Goal: Transaction & Acquisition: Obtain resource

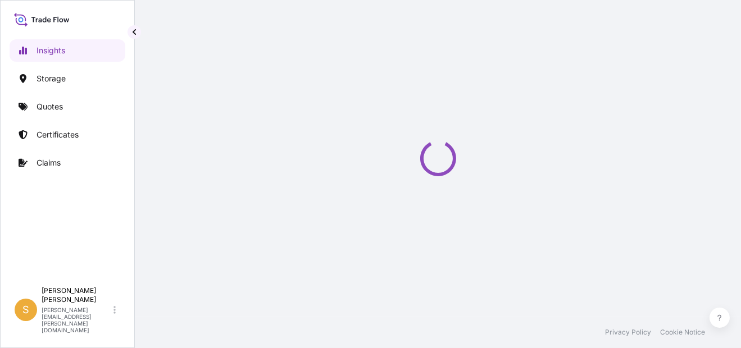
select select "2025"
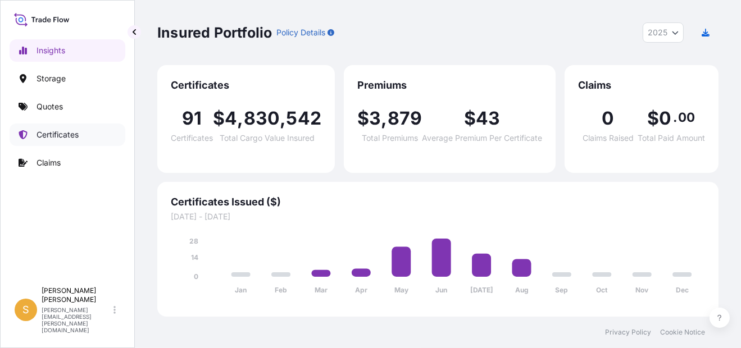
click at [68, 133] on p "Certificates" at bounding box center [58, 134] width 42 height 11
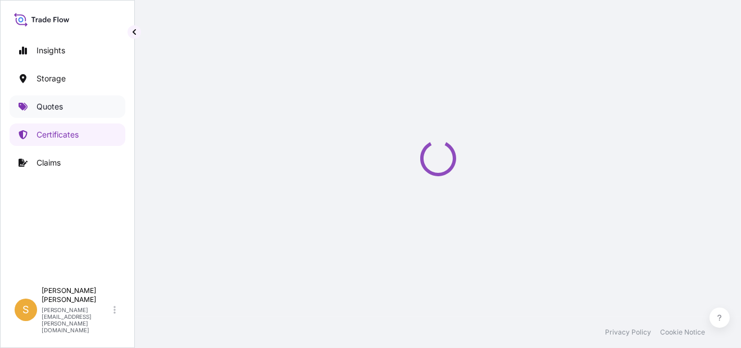
click at [65, 110] on link "Quotes" at bounding box center [68, 107] width 116 height 22
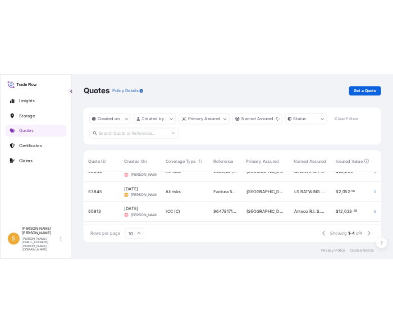
scroll to position [3, 0]
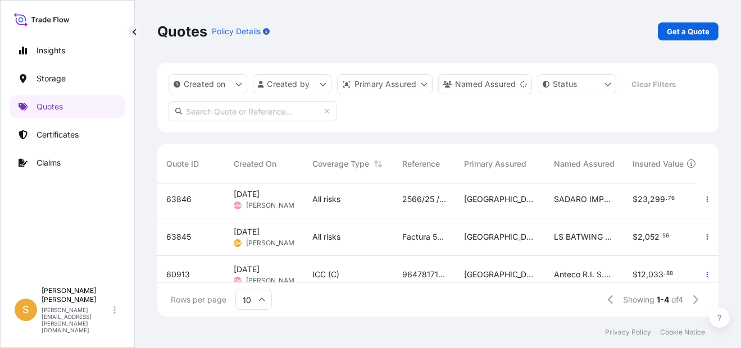
click at [184, 237] on span "63845" at bounding box center [178, 236] width 25 height 11
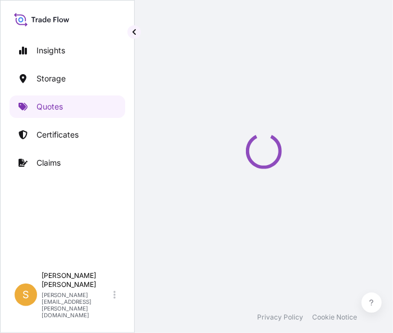
select select "Water"
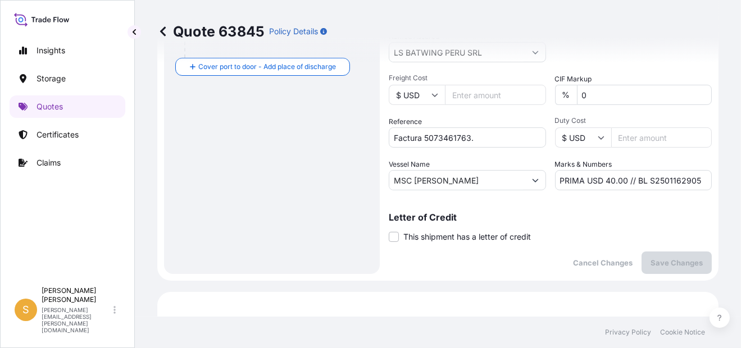
scroll to position [331, 0]
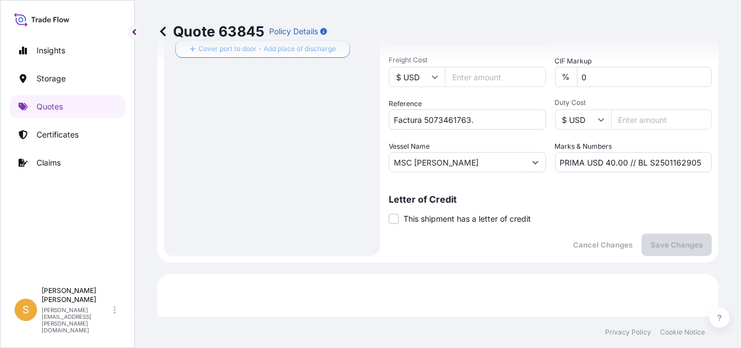
click at [580, 217] on div "Letter of Credit This shipment has a letter of credit Letter of credit * Letter…" at bounding box center [550, 210] width 323 height 30
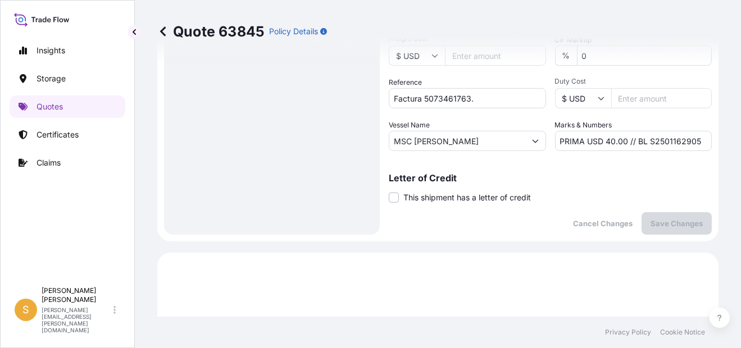
scroll to position [337, 0]
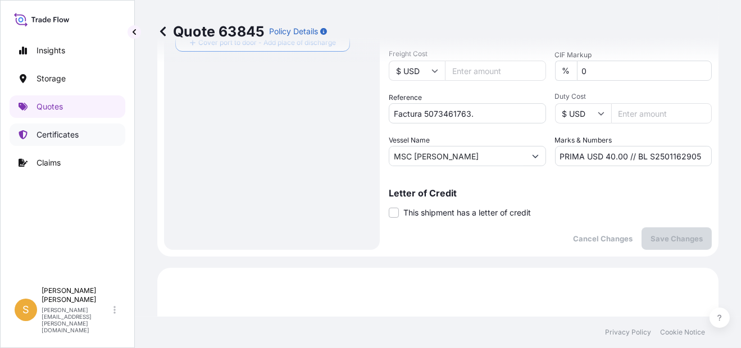
click at [64, 135] on p "Certificates" at bounding box center [58, 134] width 42 height 11
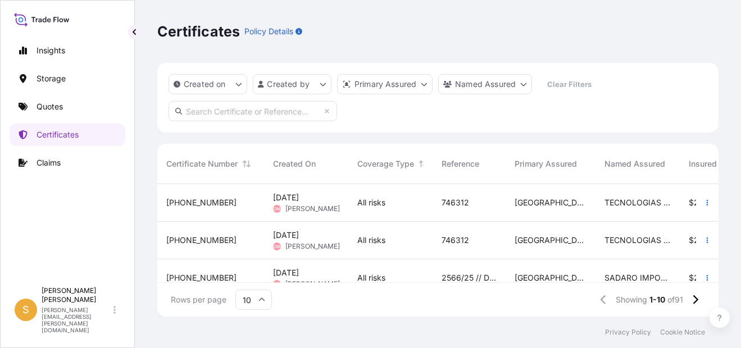
click at [239, 112] on input "text" at bounding box center [253, 111] width 169 height 20
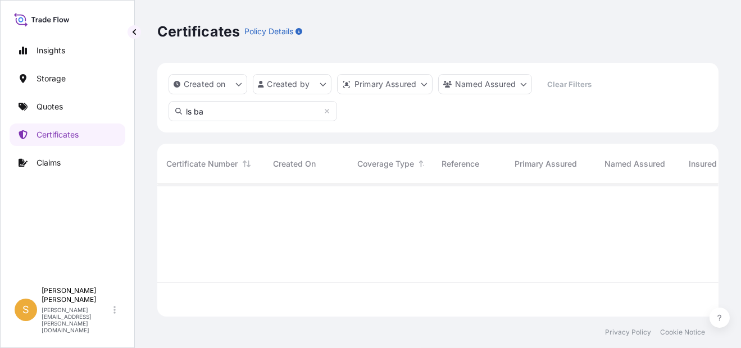
type input "ls ba"
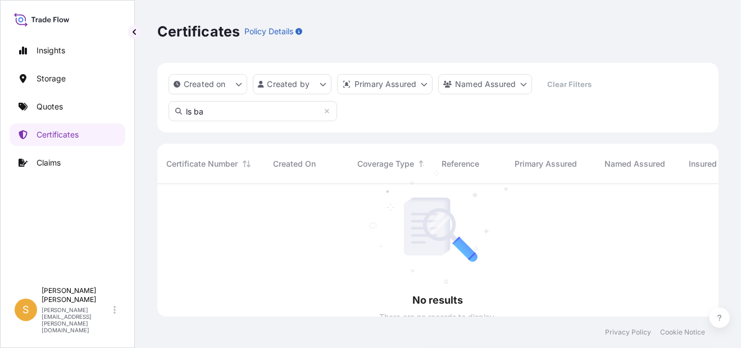
drag, startPoint x: 214, startPoint y: 114, endPoint x: 158, endPoint y: 114, distance: 55.6
click at [158, 114] on div "Created on Created by Primary Assured Named Assured Clear Filters ls ba" at bounding box center [437, 98] width 561 height 70
paste input "5073461763"
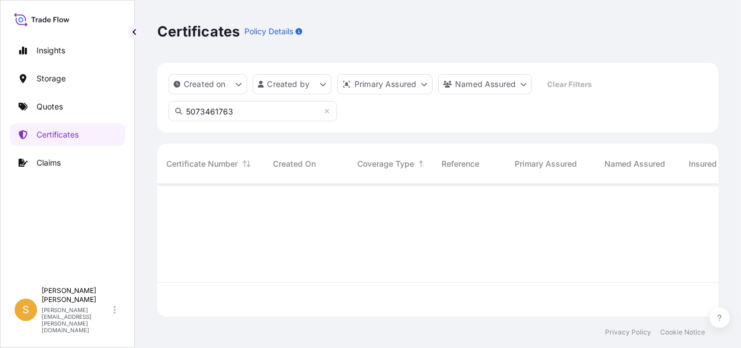
scroll to position [10, 8]
type input "5073461763"
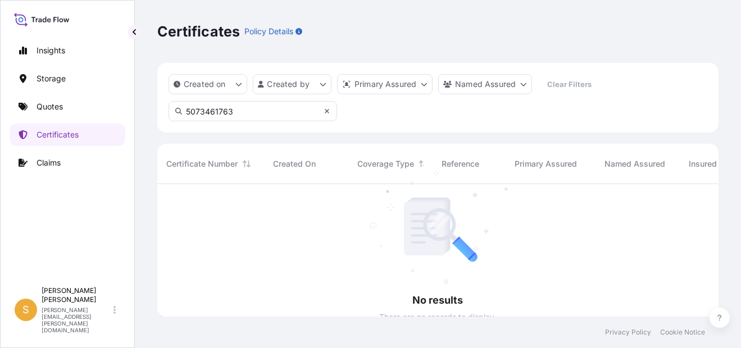
click at [330, 111] on icon at bounding box center [327, 111] width 7 height 7
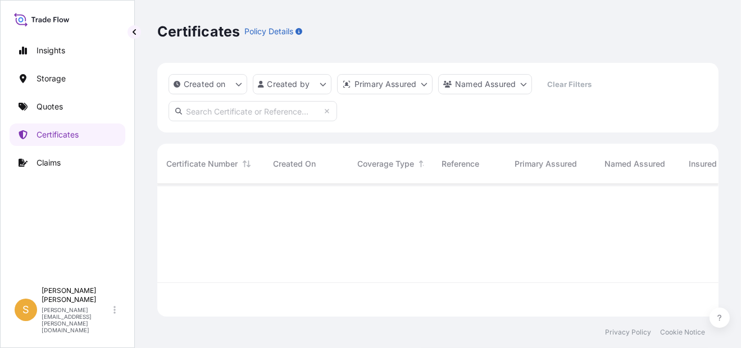
click at [229, 113] on input "text" at bounding box center [253, 111] width 169 height 20
click at [488, 76] on html "Insights Storage Quotes Certificates Claims S [PERSON_NAME] [PERSON_NAME][EMAIL…" at bounding box center [370, 174] width 741 height 348
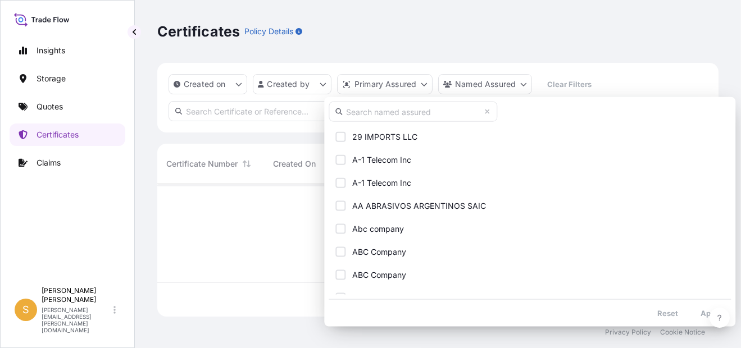
click at [428, 124] on div "29 IMPORTS LLC A-1 Telecom Inc A-1 Telecom Inc AA ABRASIVOS ARGENTINOS SAIC Abc…" at bounding box center [529, 212] width 411 height 230
click at [439, 118] on input "text" at bounding box center [413, 112] width 169 height 20
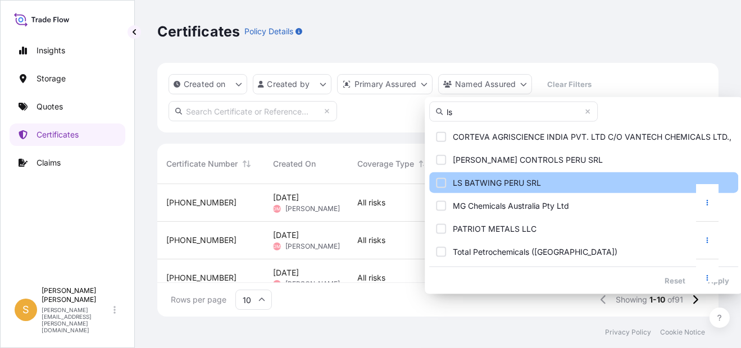
type input "ls"
click at [499, 178] on span "LS BATWING PERU SRL" at bounding box center [497, 183] width 88 height 11
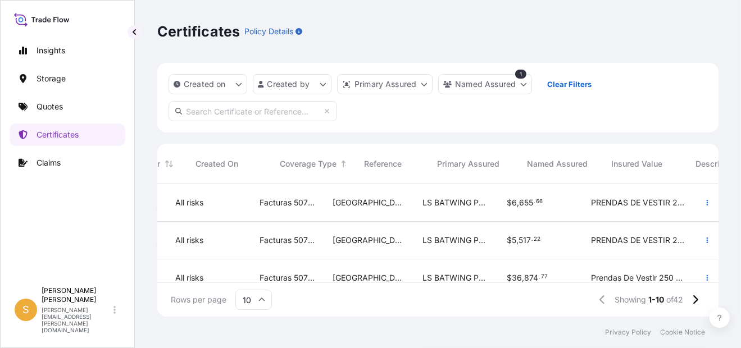
scroll to position [0, 210]
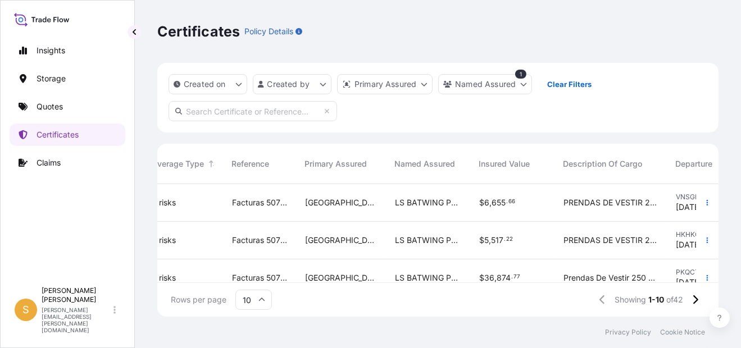
click at [257, 111] on input "text" at bounding box center [253, 111] width 169 height 20
click at [260, 106] on input "text" at bounding box center [253, 111] width 169 height 20
paste input "Factura 5073461763"
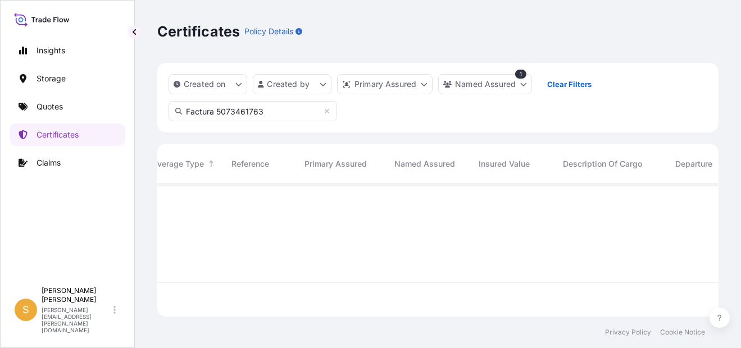
type input "Factura 5073461763"
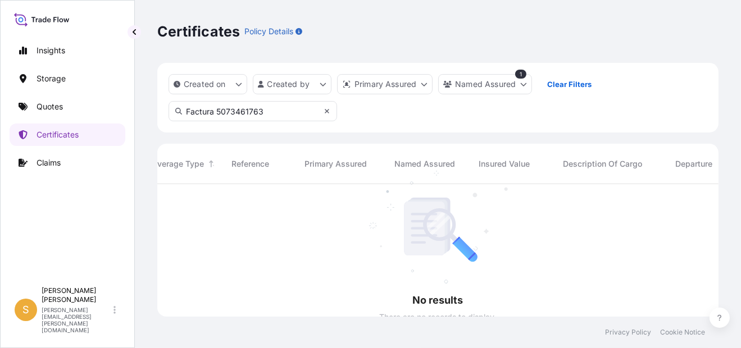
click at [330, 112] on icon at bounding box center [327, 111] width 7 height 7
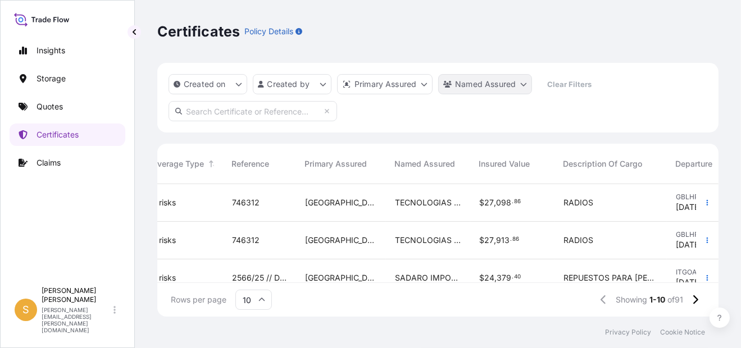
click at [502, 86] on html "Insights Storage Quotes Certificates Claims S [PERSON_NAME] [PERSON_NAME][EMAIL…" at bounding box center [370, 174] width 741 height 348
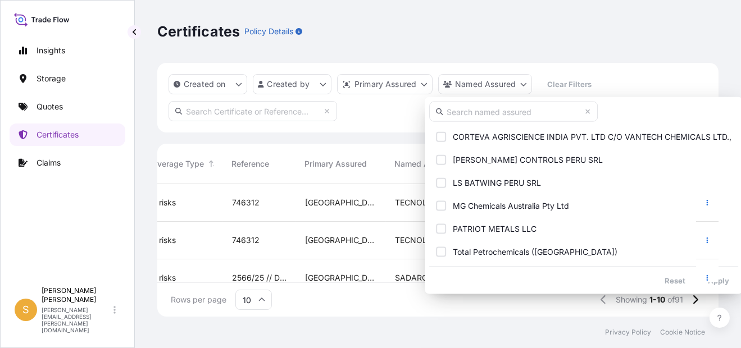
click at [494, 111] on input "text" at bounding box center [513, 112] width 169 height 20
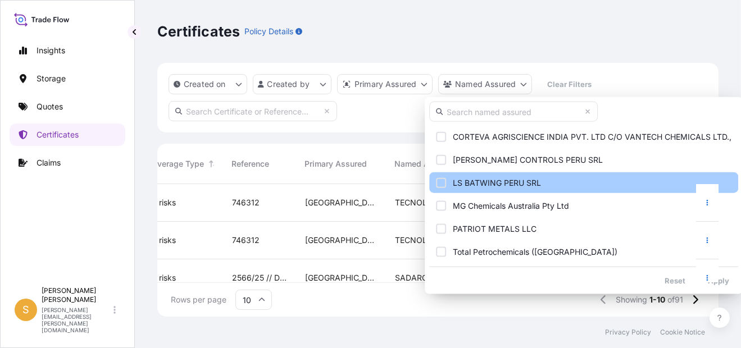
click at [483, 189] on button "LS BATWING PERU SRL" at bounding box center [583, 182] width 309 height 21
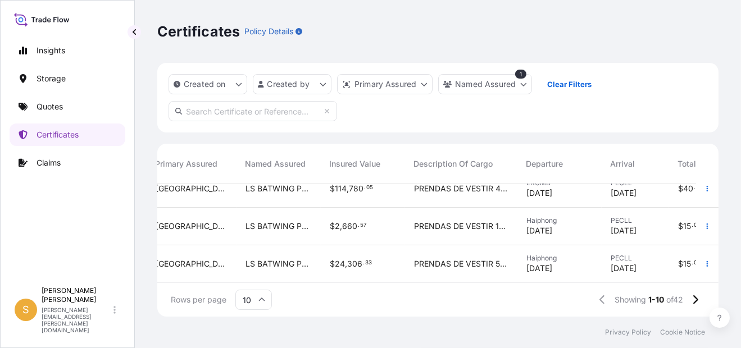
scroll to position [286, 359]
click at [700, 296] on button at bounding box center [695, 300] width 20 height 18
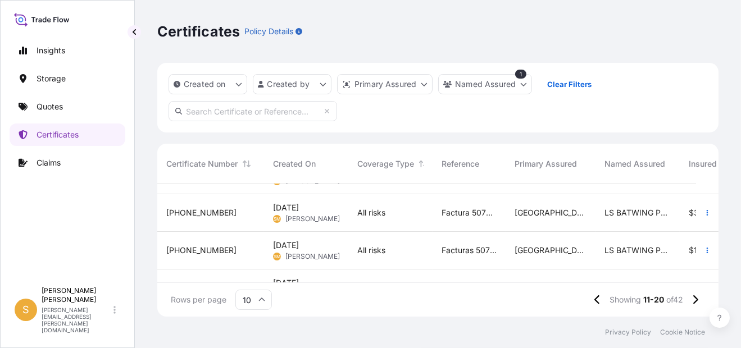
scroll to position [0, 0]
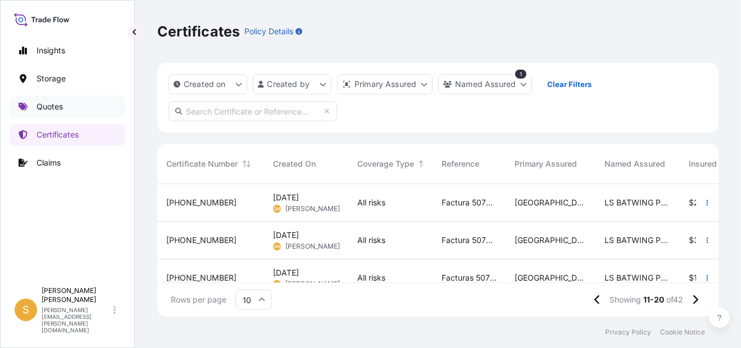
click at [69, 106] on link "Quotes" at bounding box center [68, 107] width 116 height 22
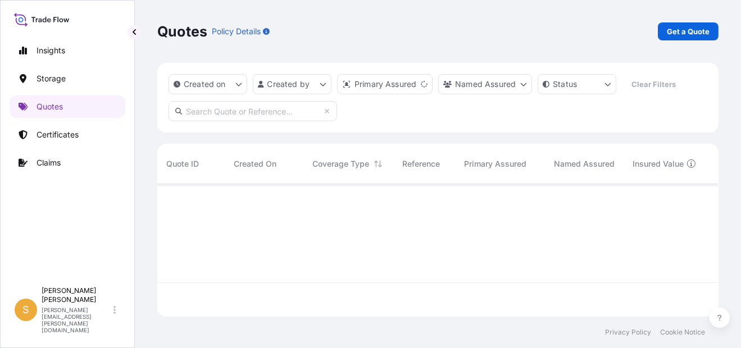
scroll to position [130, 552]
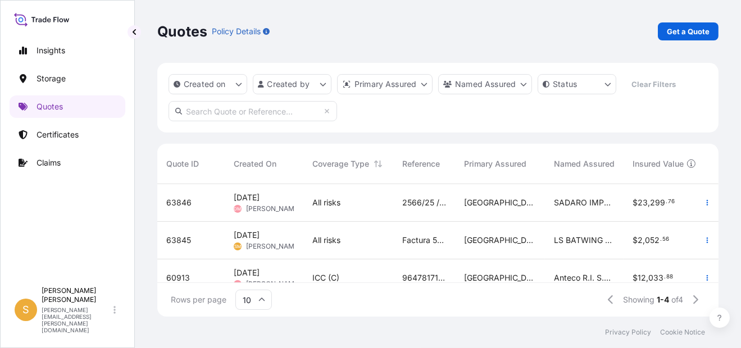
click at [172, 235] on span "63845" at bounding box center [178, 240] width 25 height 11
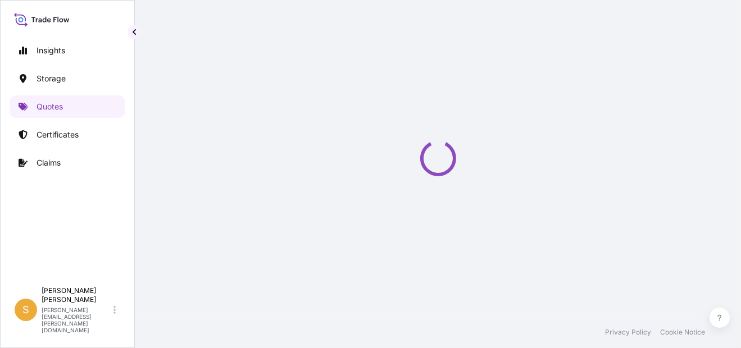
select select "Water"
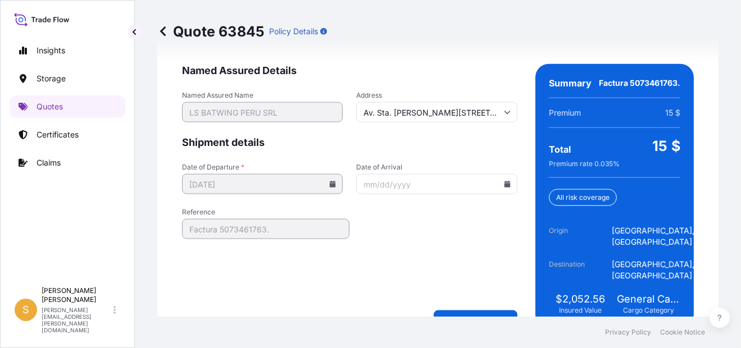
scroll to position [1823, 0]
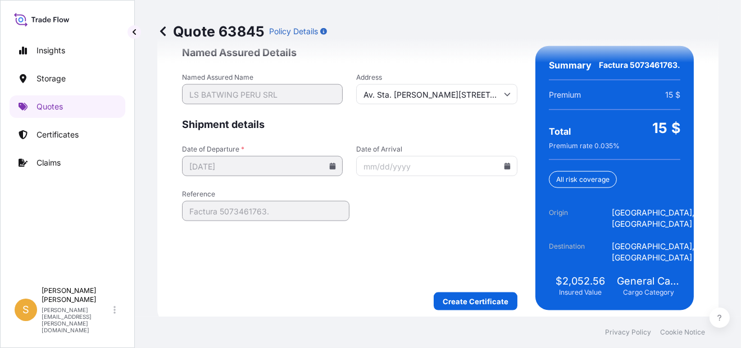
click at [504, 169] on icon at bounding box center [507, 166] width 7 height 7
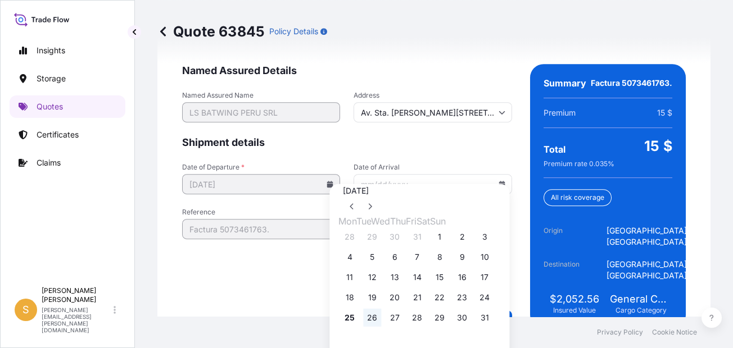
click at [380, 327] on button "26" at bounding box center [372, 318] width 18 height 18
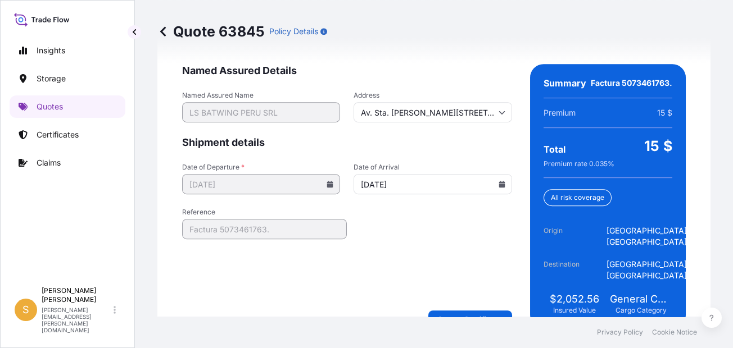
type input "[DATE]"
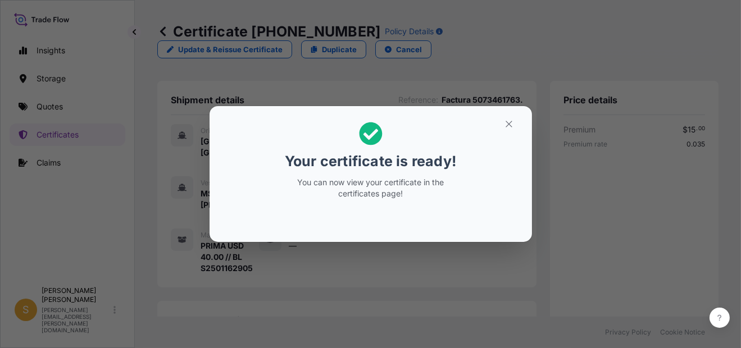
click at [456, 196] on p "You can now view your certificate in the certificates page!" at bounding box center [370, 188] width 173 height 22
click at [506, 119] on icon "button" at bounding box center [509, 124] width 10 height 10
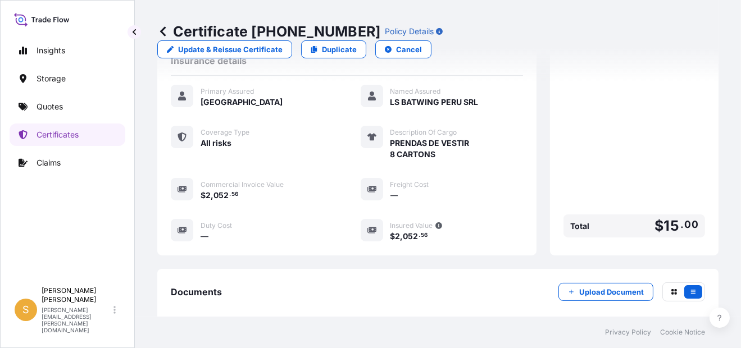
scroll to position [375, 0]
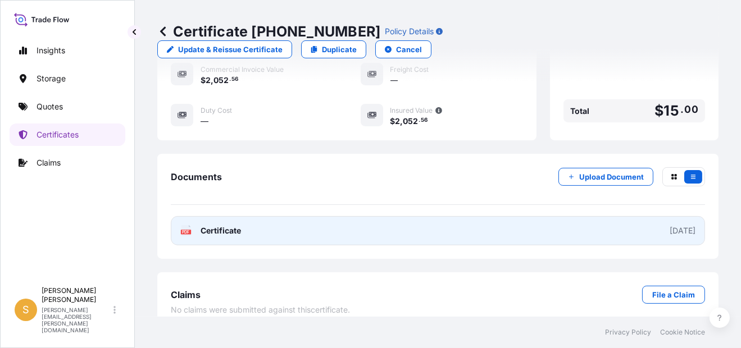
click at [249, 224] on link "PDF Certificate [DATE]" at bounding box center [438, 230] width 534 height 29
